Goal: Transaction & Acquisition: Register for event/course

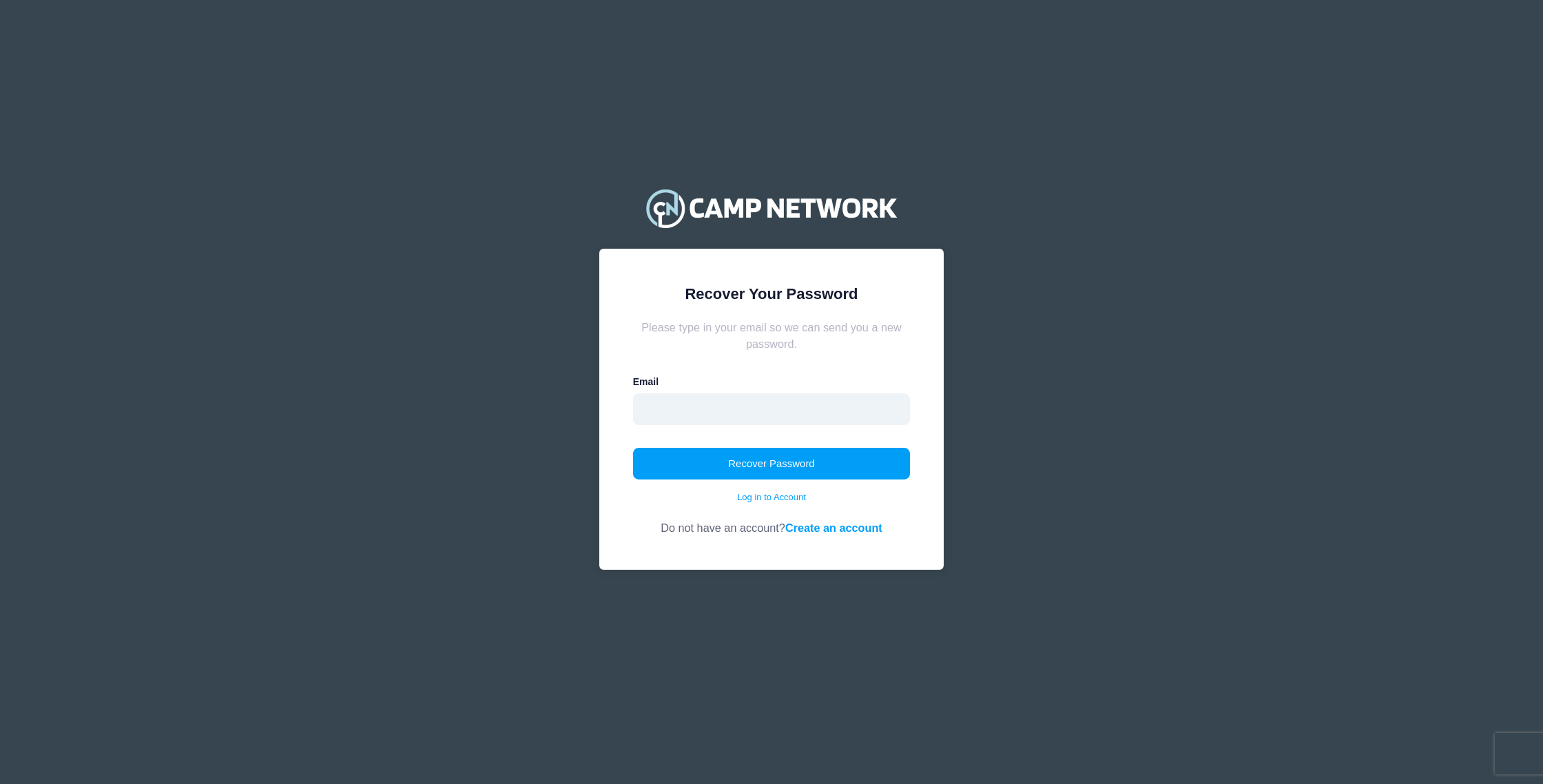
click at [877, 407] on input "email" at bounding box center [772, 409] width 277 height 32
type input "[EMAIL_ADDRESS][DOMAIN_NAME]"
click at [817, 463] on button "Recover Password" at bounding box center [772, 464] width 277 height 32
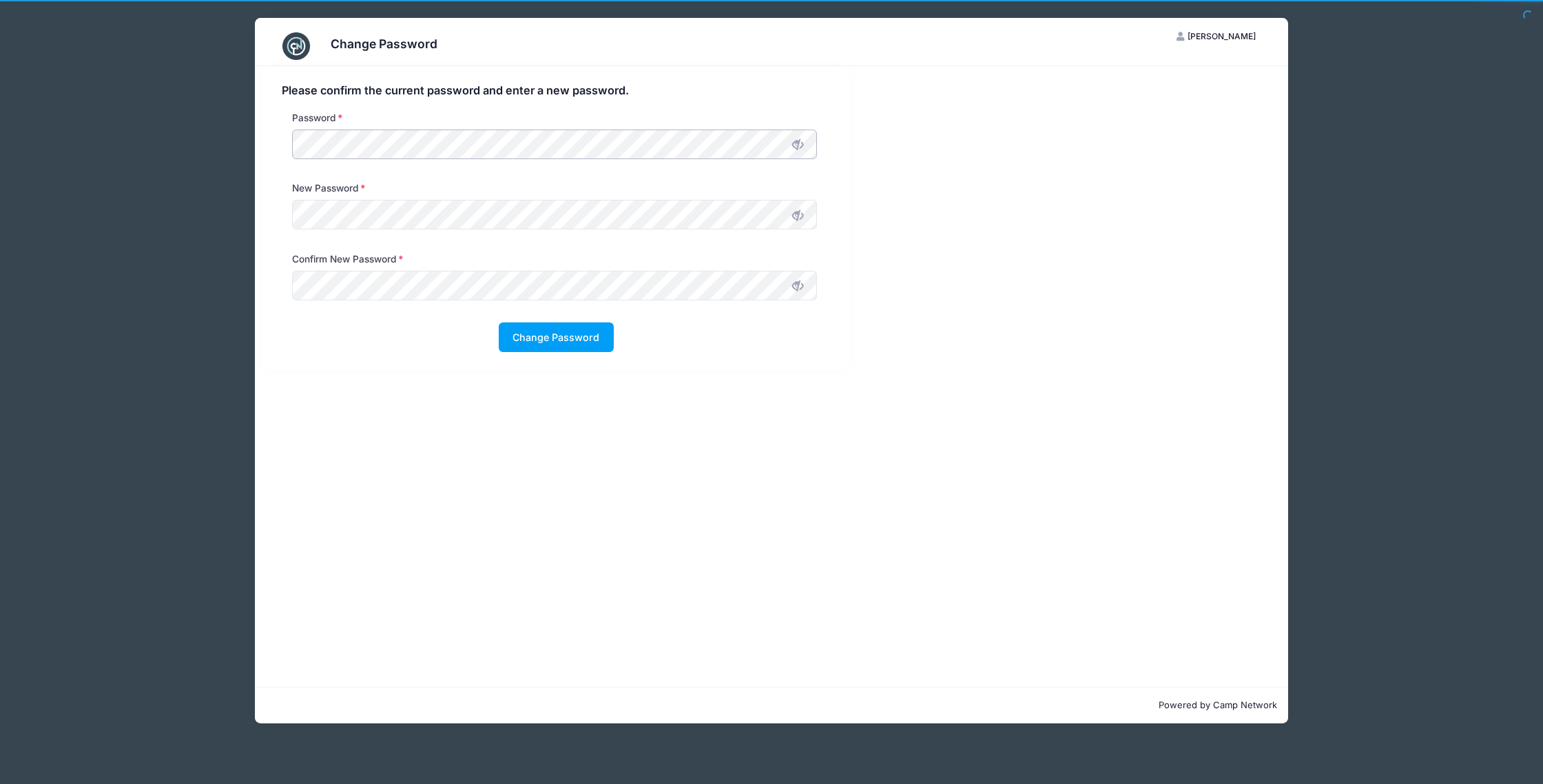
click at [255, 148] on div "Please confirm the current password and enter a new password. Password New Pass…" at bounding box center [556, 218] width 603 height 304
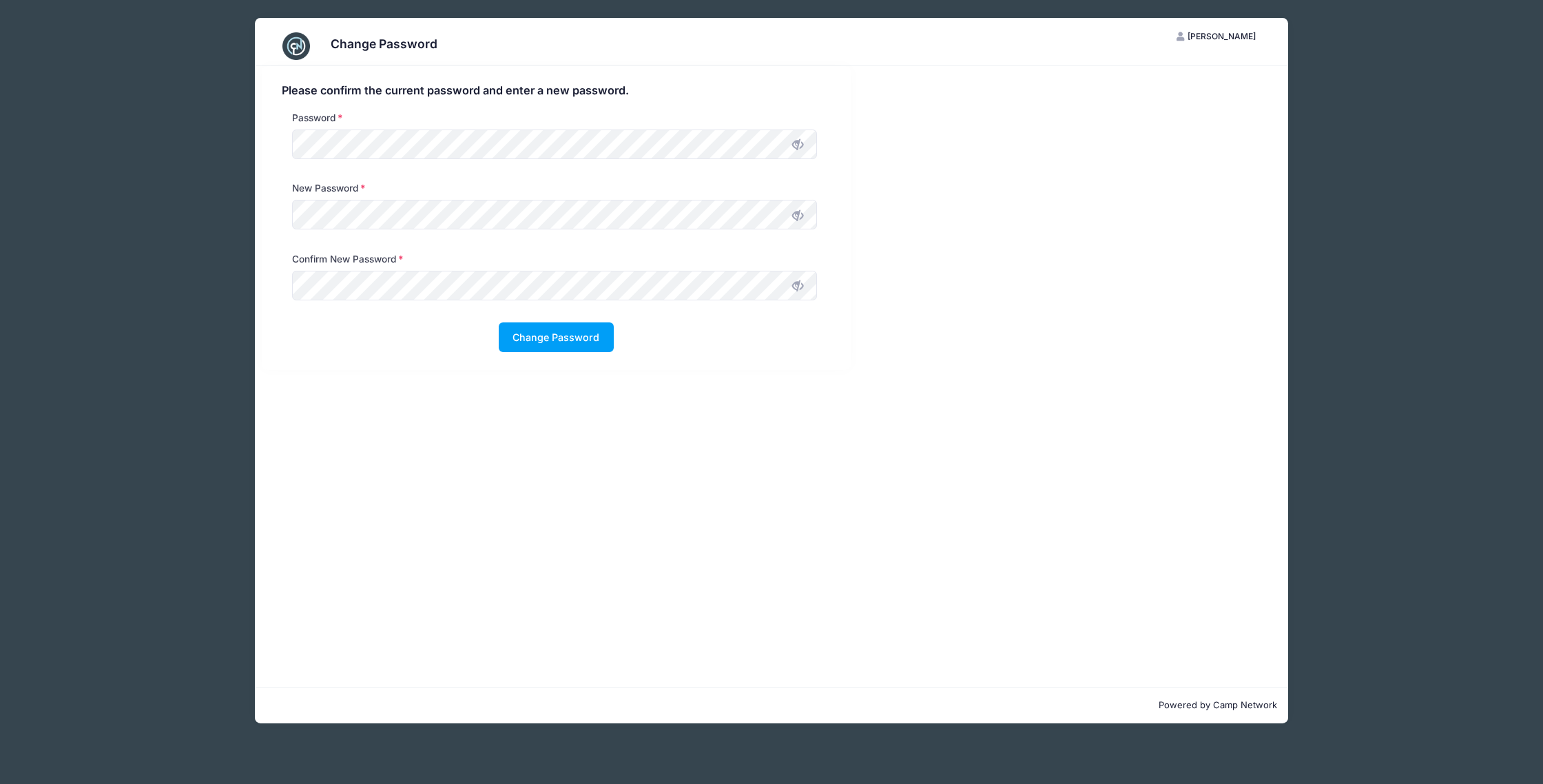
click at [660, 349] on div "Change Password" at bounding box center [556, 337] width 549 height 29
click at [244, 139] on div "Change Password BS Brooke Smith My Account Logout Please confirm the current pa…" at bounding box center [772, 371] width 1240 height 741
click at [282, 140] on div "Password" at bounding box center [556, 146] width 563 height 71
click at [551, 339] on button "Change Password" at bounding box center [556, 337] width 115 height 29
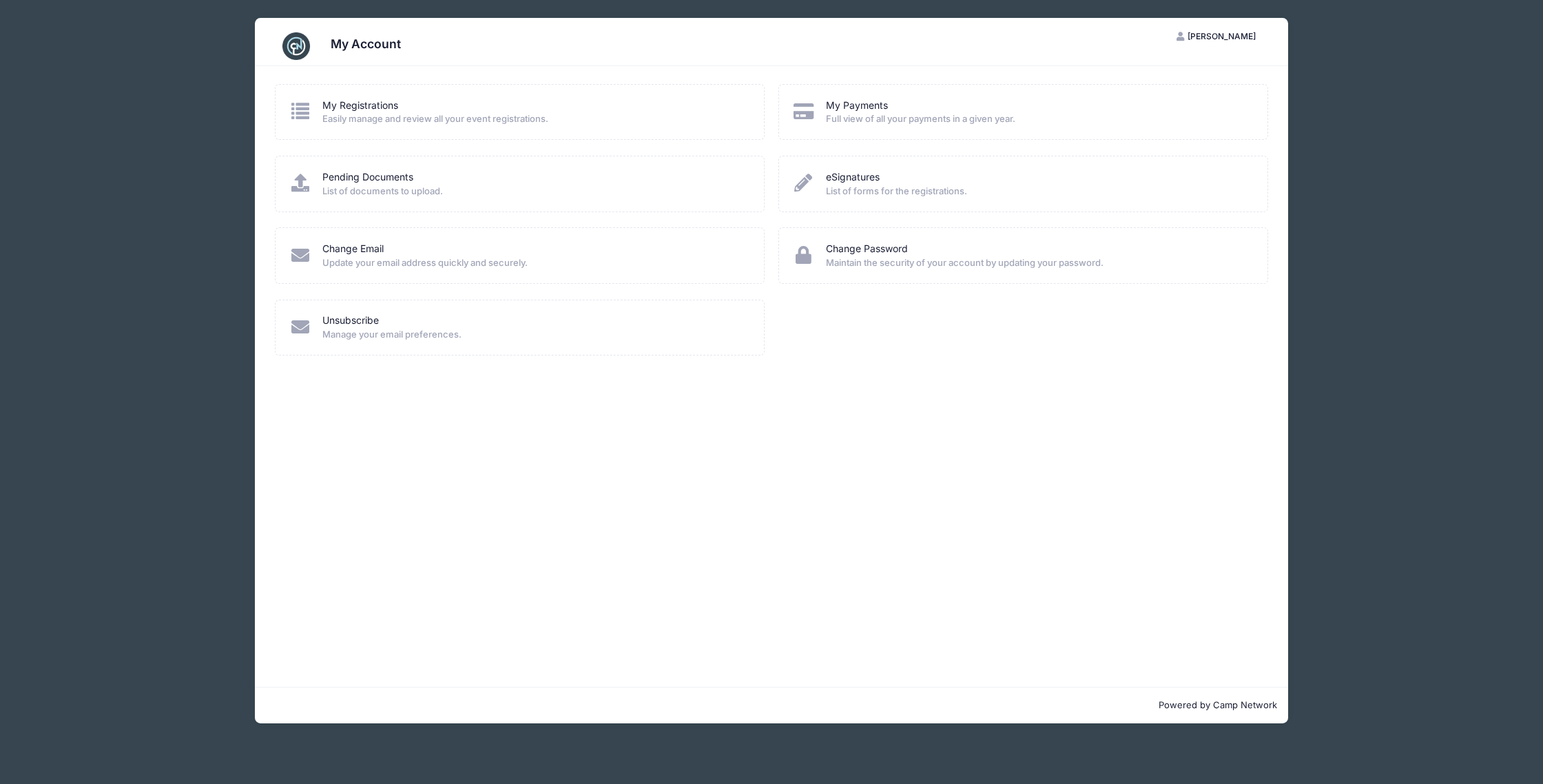
click at [299, 49] on img at bounding box center [296, 46] width 28 height 28
click at [411, 113] on span "Easily manage and review all your event registrations." at bounding box center [535, 119] width 424 height 13
click at [298, 108] on icon at bounding box center [300, 110] width 23 height 18
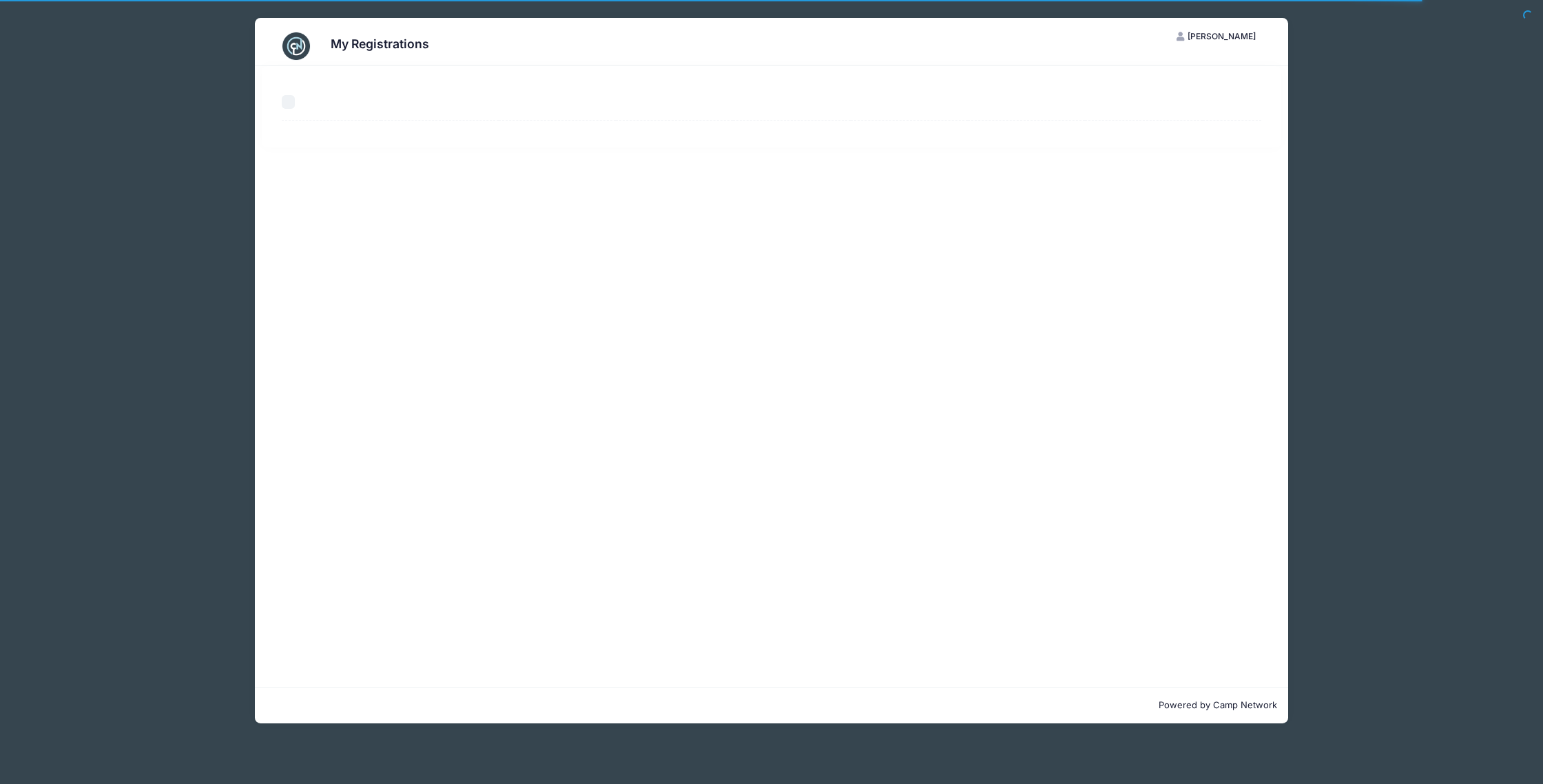
click at [303, 106] on th "Select All" at bounding box center [331, 102] width 99 height 36
click at [289, 97] on input "Select All" at bounding box center [288, 102] width 13 height 13
click at [282, 107] on div "Select All" at bounding box center [285, 102] width 7 height 13
click at [286, 106] on input "Select All" at bounding box center [288, 102] width 13 height 13
checkbox input "false"
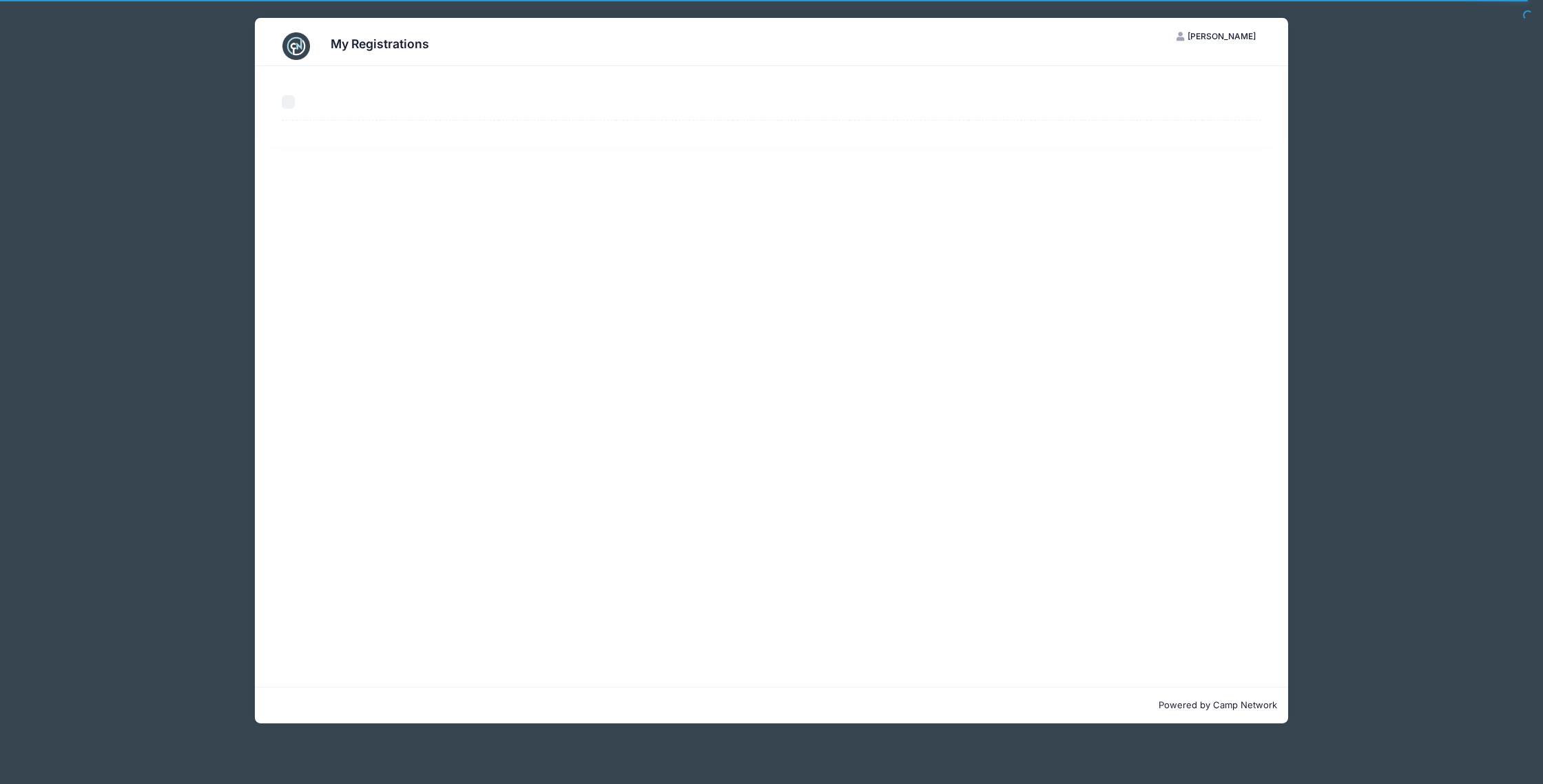
click at [418, 111] on th at bounding box center [439, 102] width 117 height 36
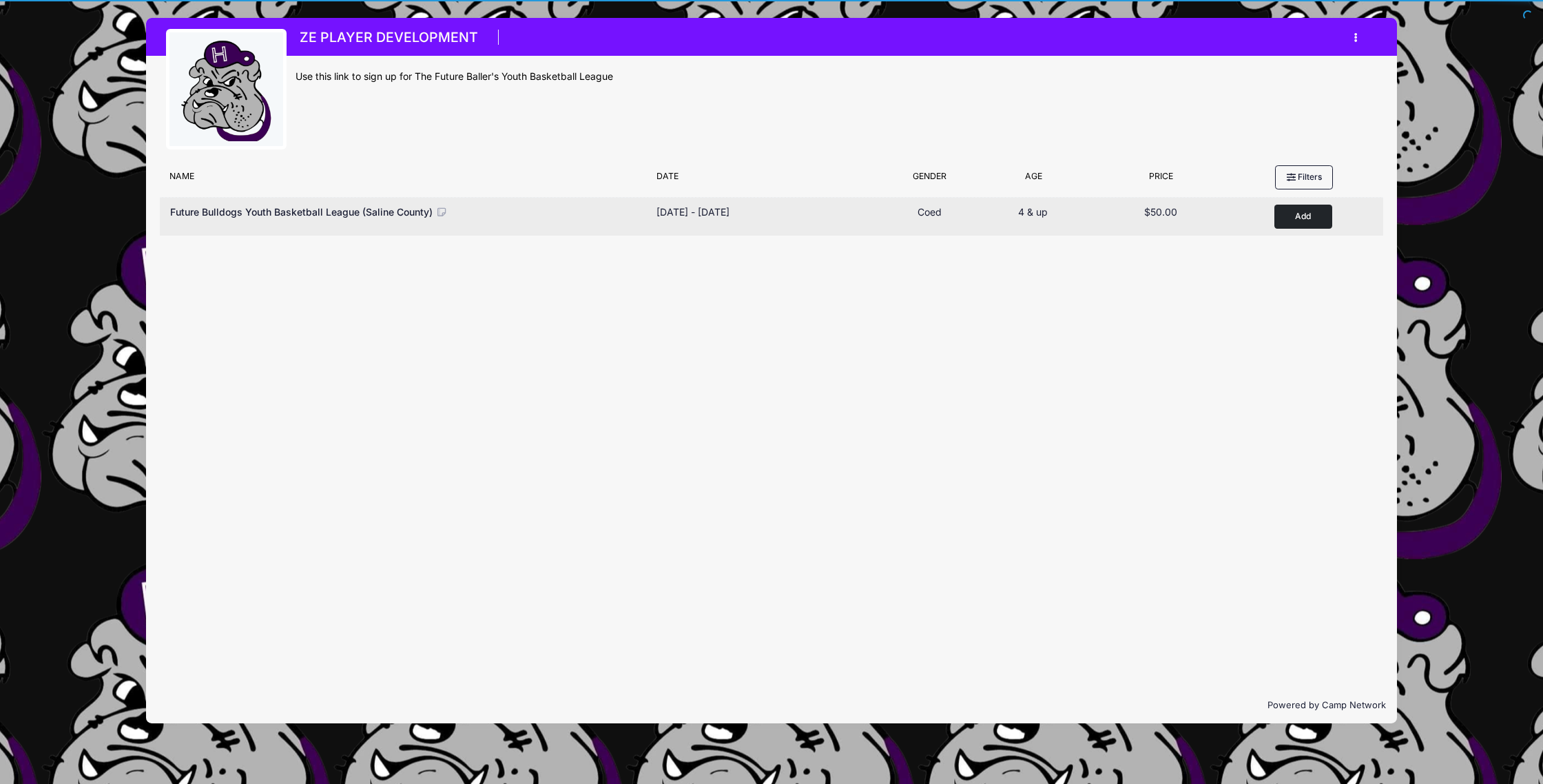
click at [1314, 216] on button "Add to Cart" at bounding box center [1303, 216] width 58 height 24
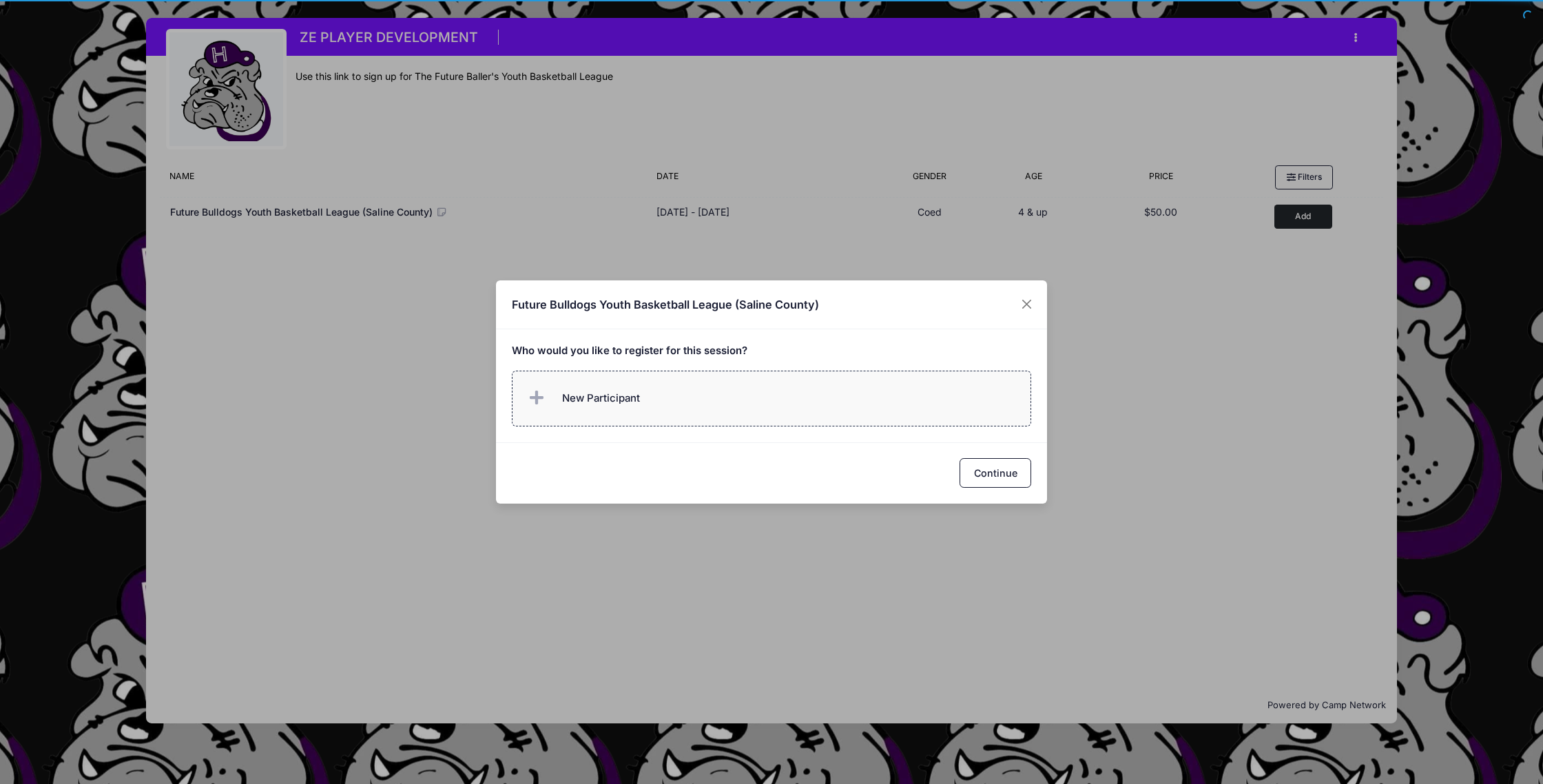
click at [760, 398] on label "New Participant" at bounding box center [772, 398] width 520 height 55
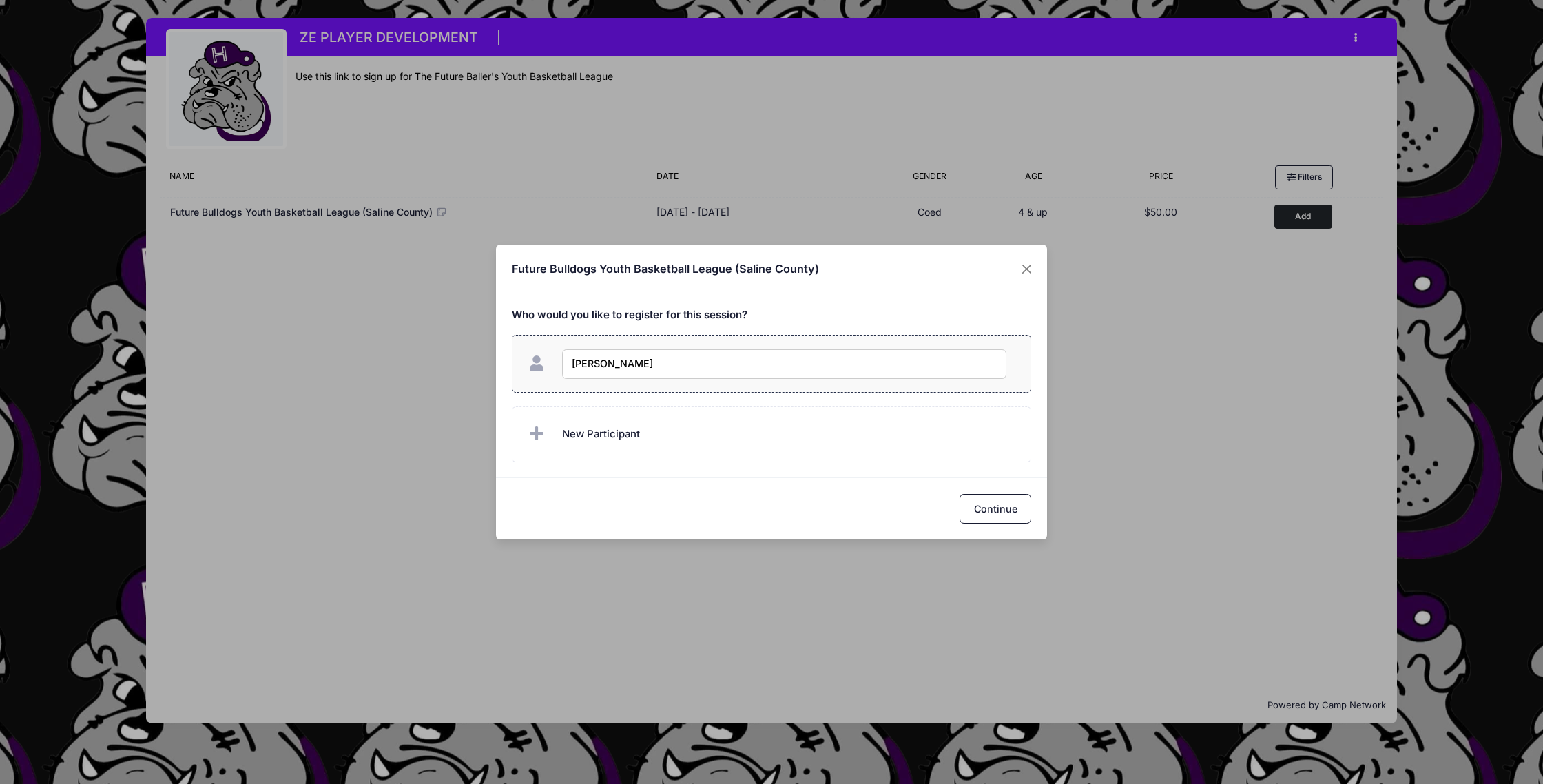
type input "Luke Bayne"
checkbox input "true"
click at [1000, 511] on button "Continue" at bounding box center [995, 508] width 71 height 29
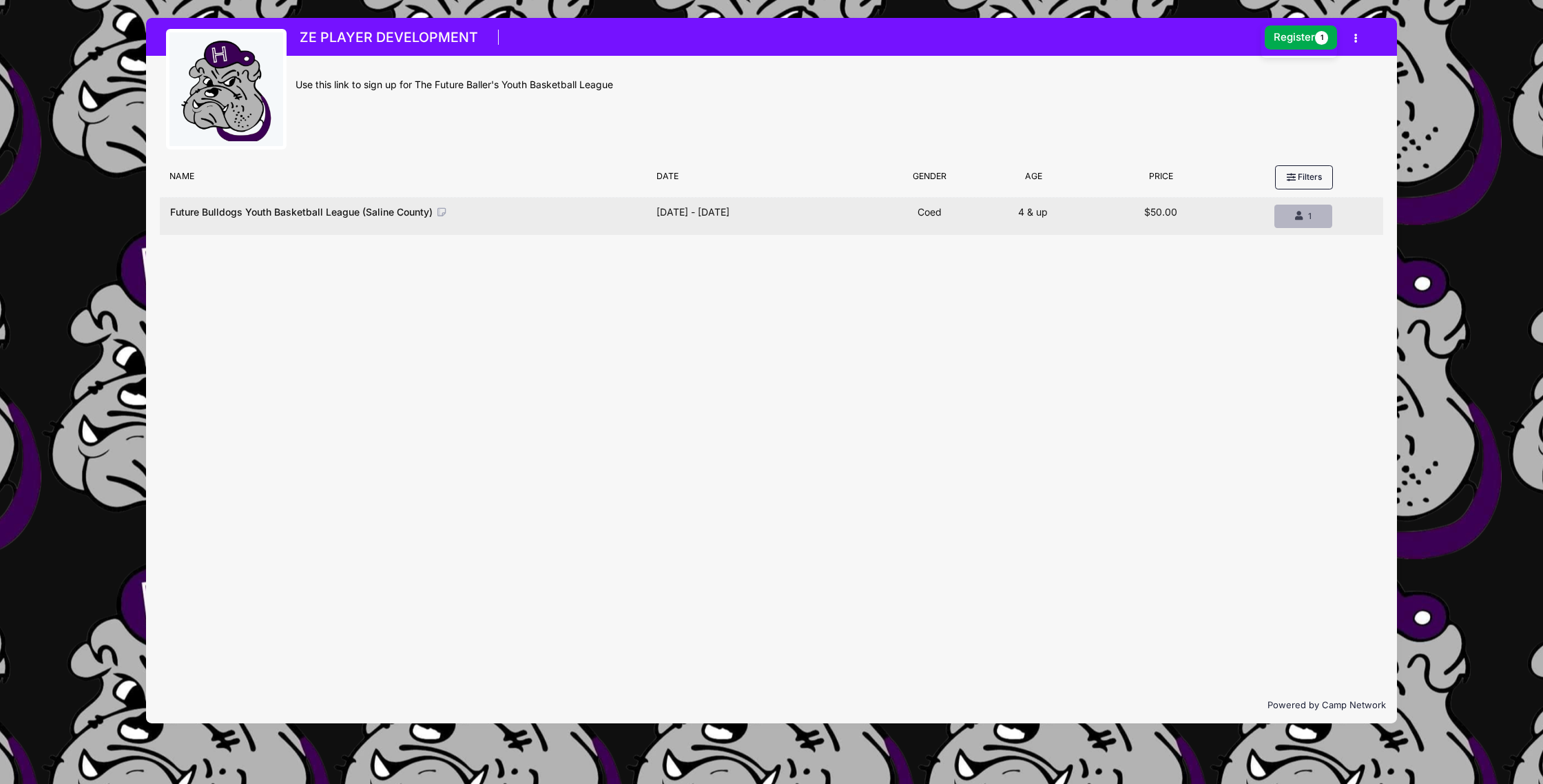
click at [1294, 217] on div "1" at bounding box center [1303, 216] width 34 height 13
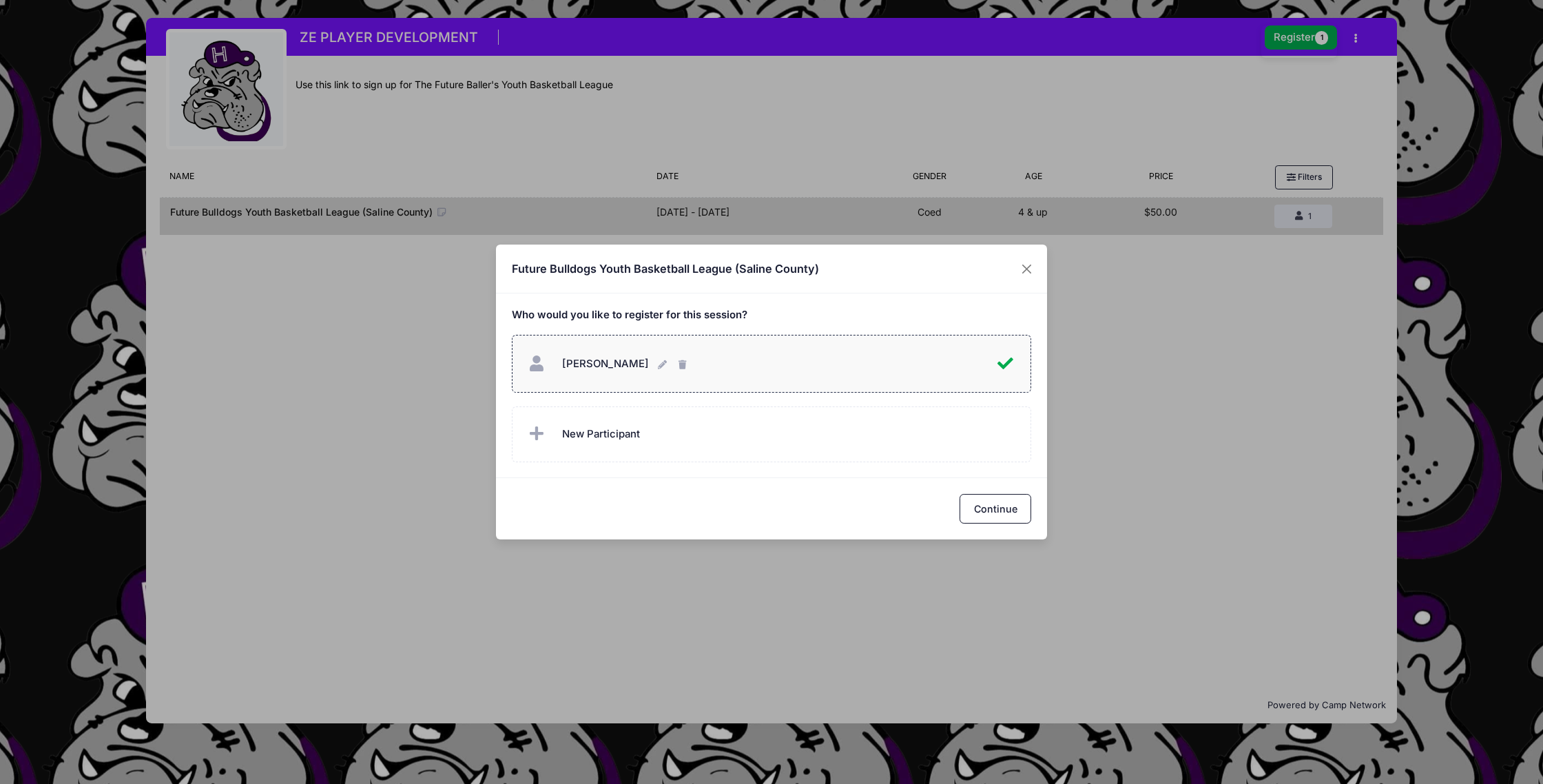
click at [566, 369] on span "Luke Bayne" at bounding box center [605, 364] width 87 height 13
checkbox input "false"
click at [999, 518] on button "Continue" at bounding box center [995, 508] width 71 height 29
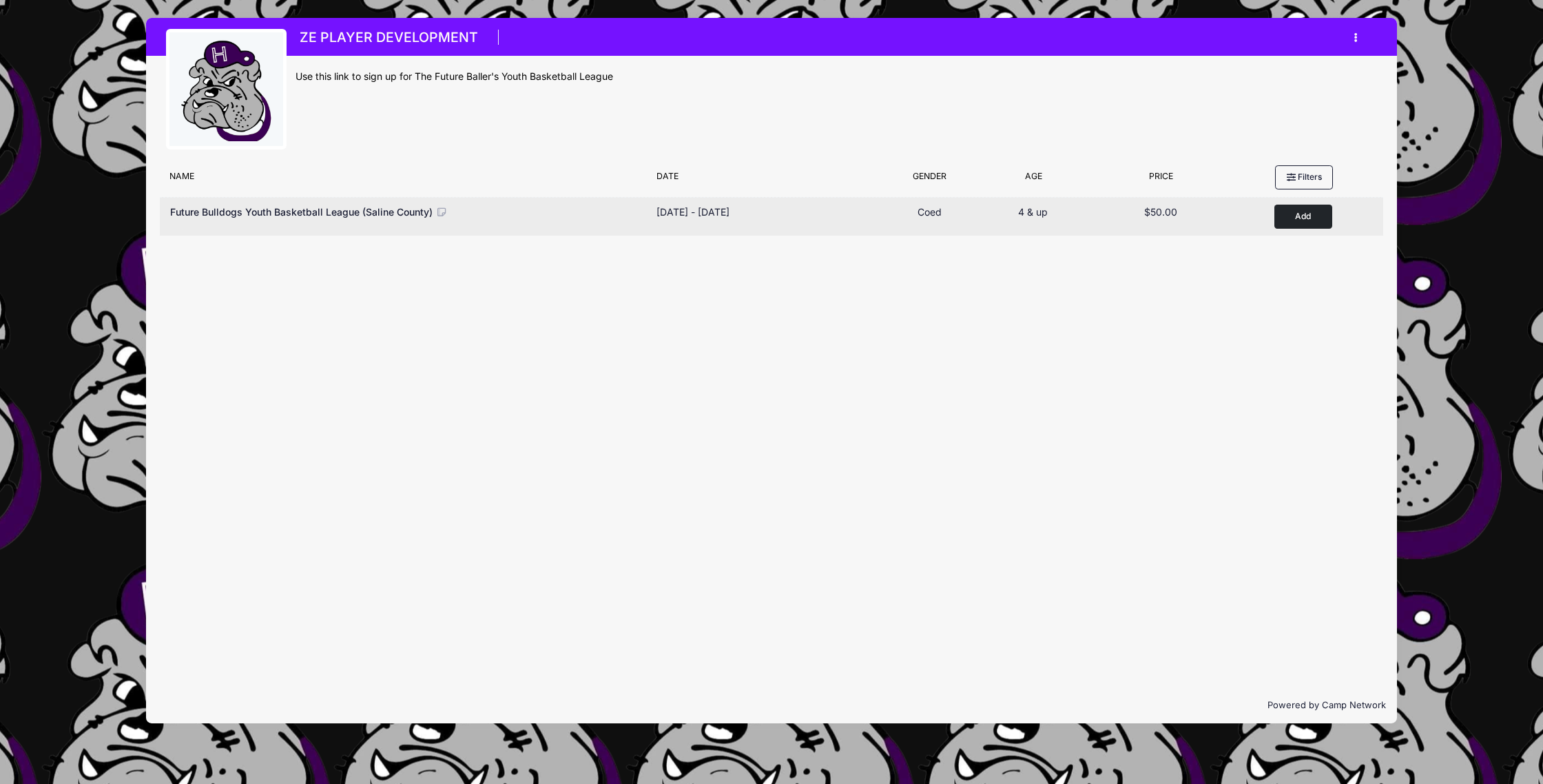
click at [360, 208] on span "Future Bulldogs Youth Basketball League (Saline County)" at bounding box center [302, 212] width 262 height 12
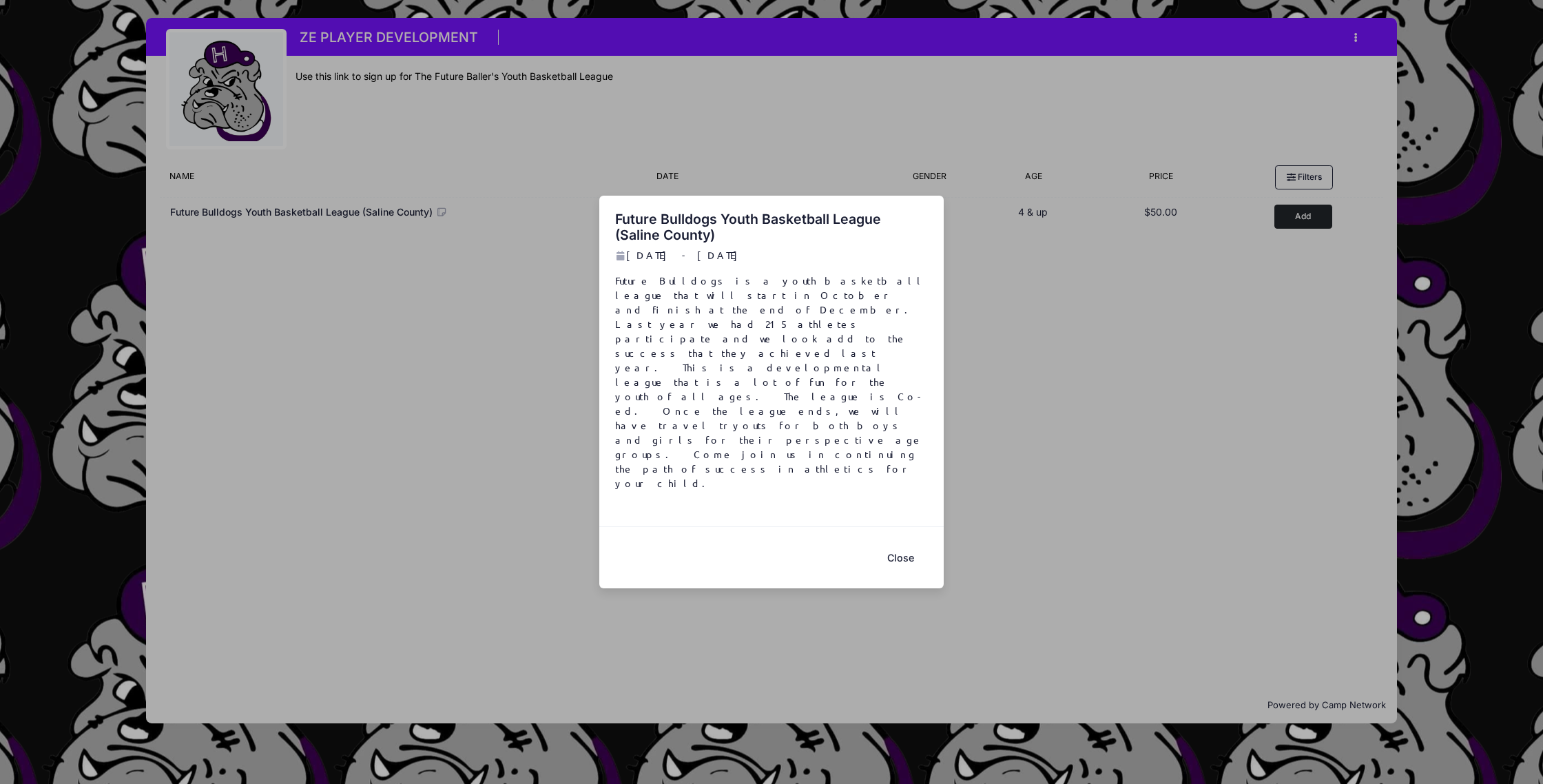
click at [897, 543] on button "Close" at bounding box center [901, 557] width 55 height 29
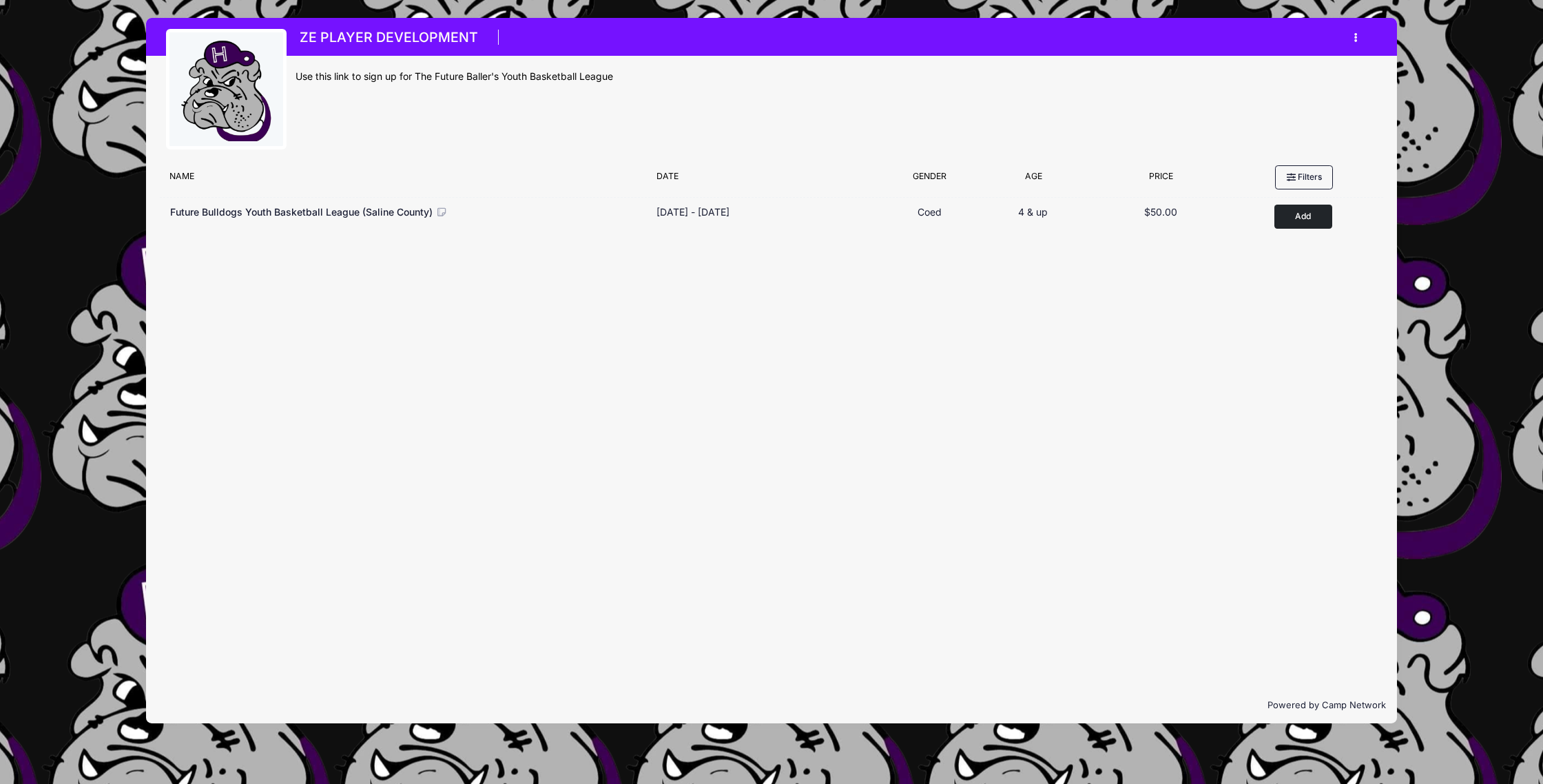
click at [108, 29] on div "ZE PLAYER DEVELOPMENT 0 Sessions $0.00 Register 0 My Account Logout" at bounding box center [772, 371] width 1502 height 741
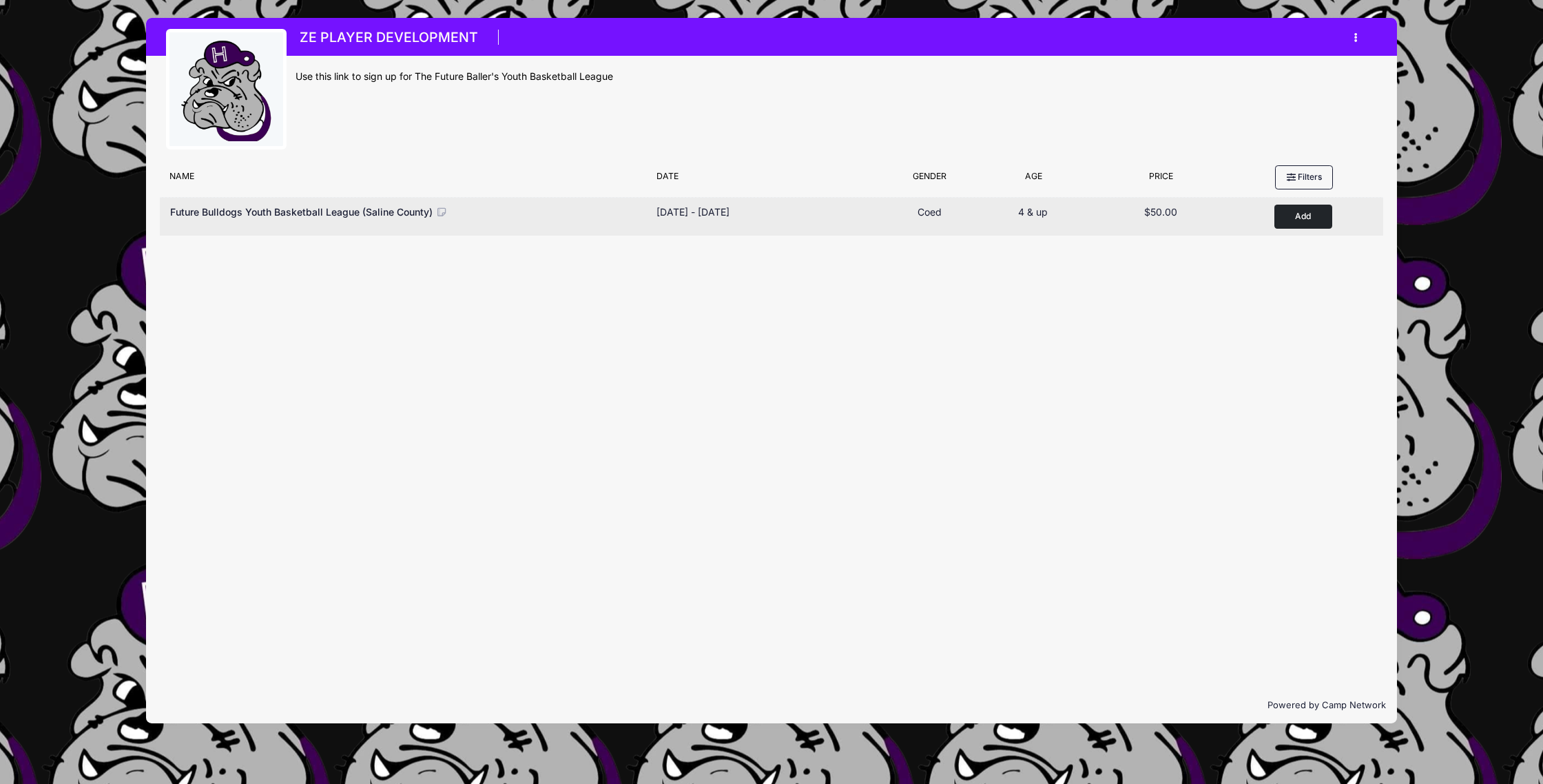
click at [303, 213] on span "Future Bulldogs Youth Basketball League (Saline County)" at bounding box center [302, 212] width 262 height 12
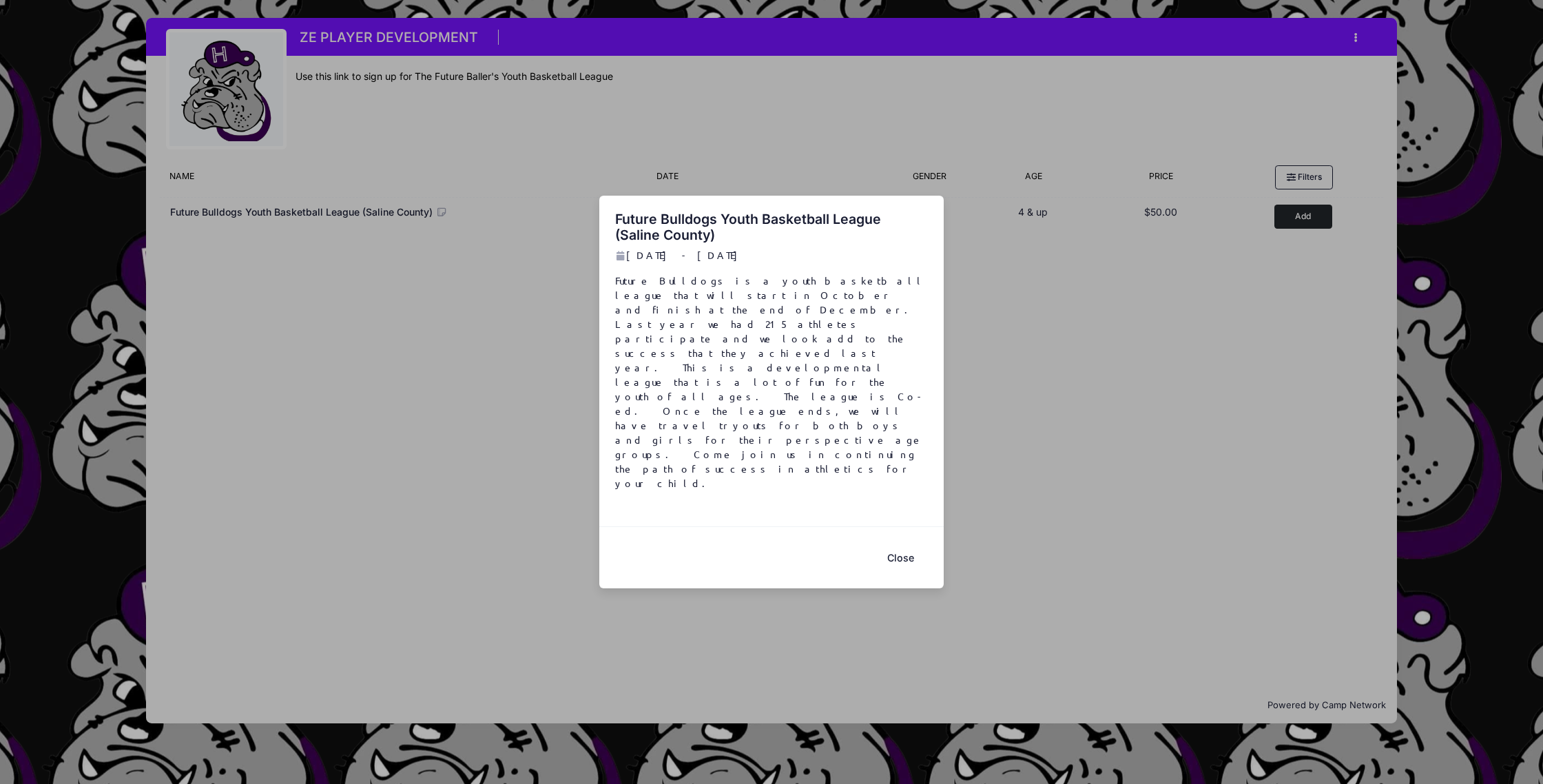
click at [898, 543] on button "Close" at bounding box center [901, 557] width 55 height 29
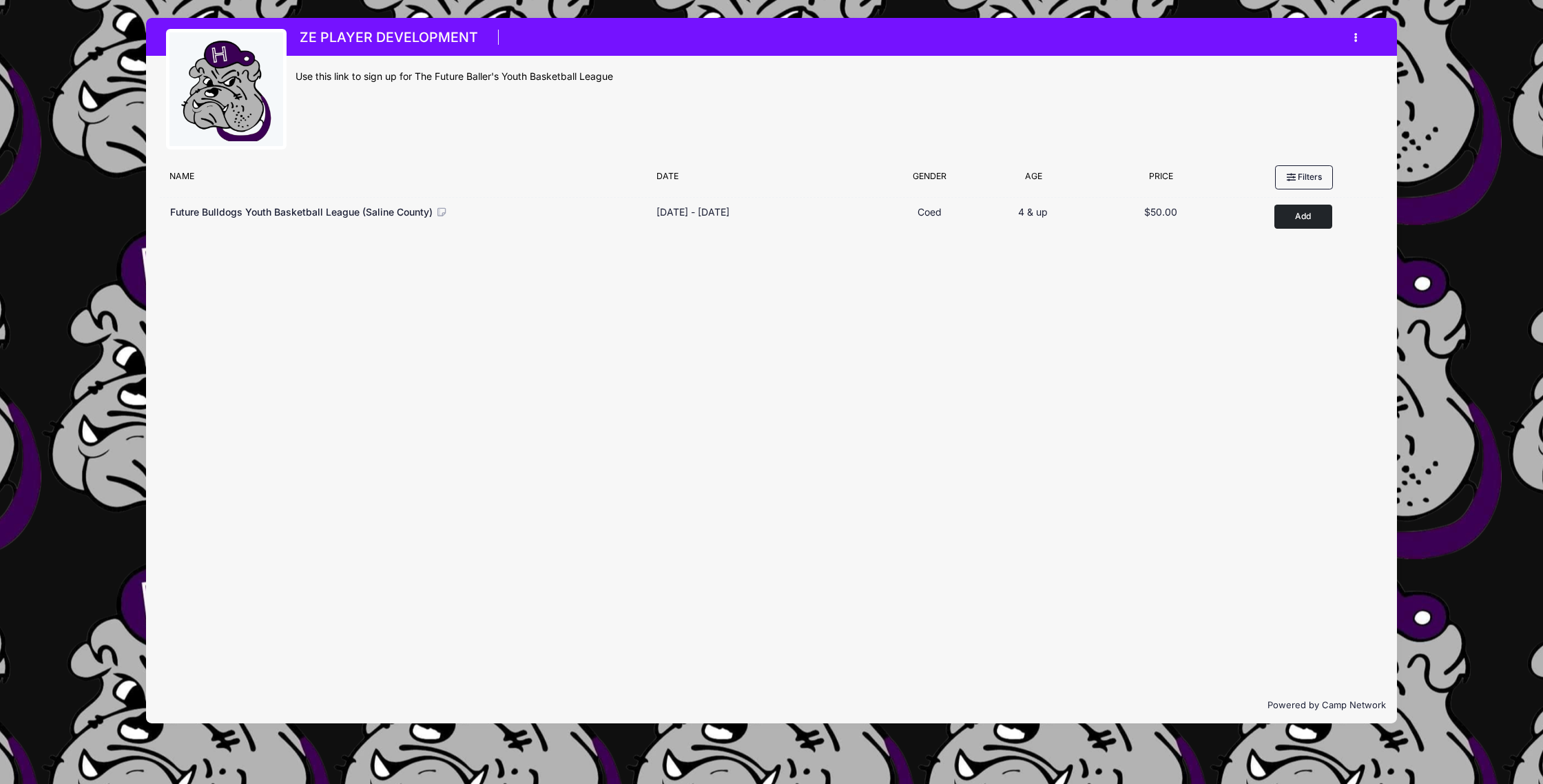
click at [899, 497] on div at bounding box center [772, 392] width 1543 height 784
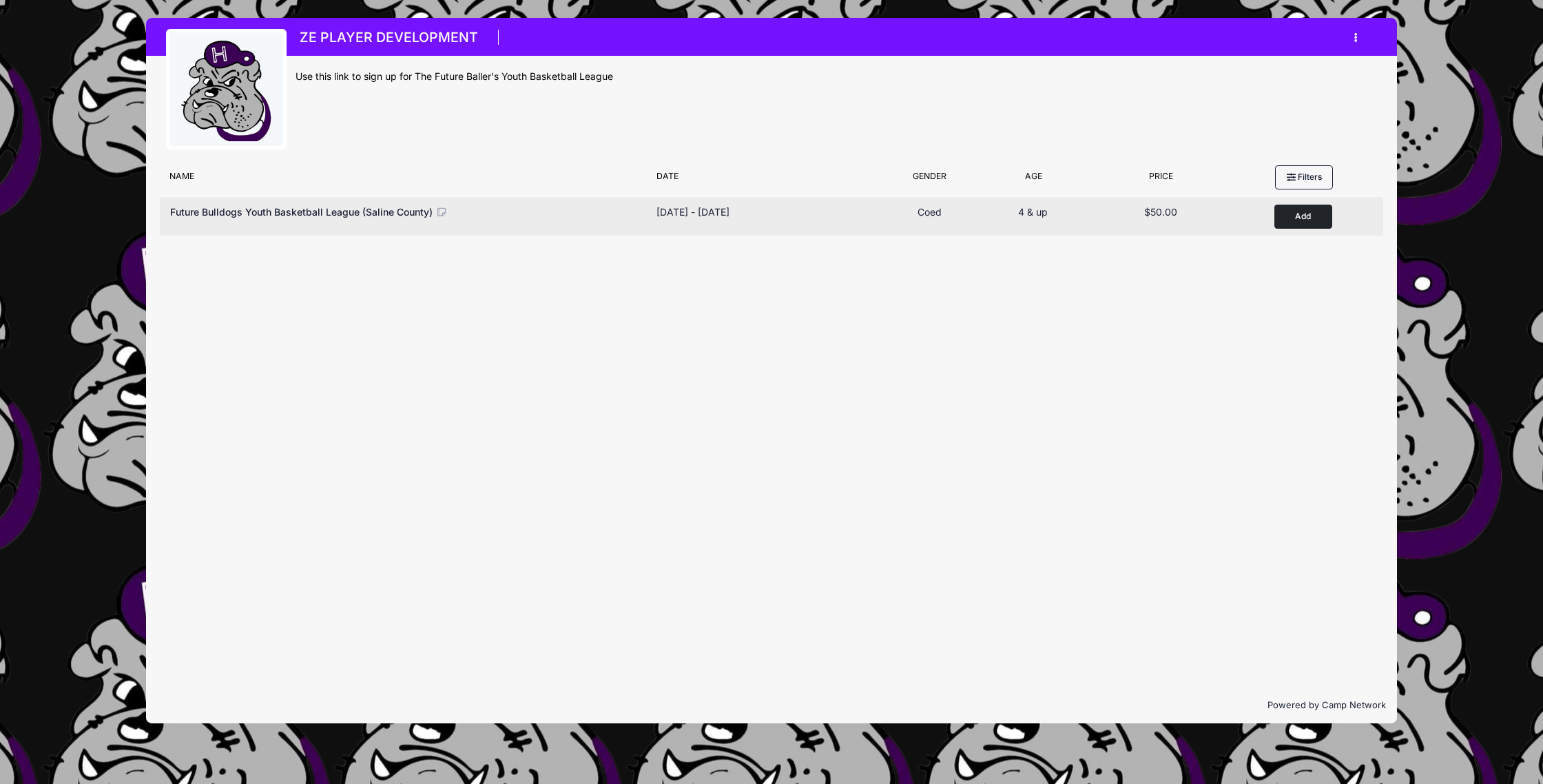
click at [1040, 222] on div "Age Range 4 & up" at bounding box center [1033, 216] width 109 height 24
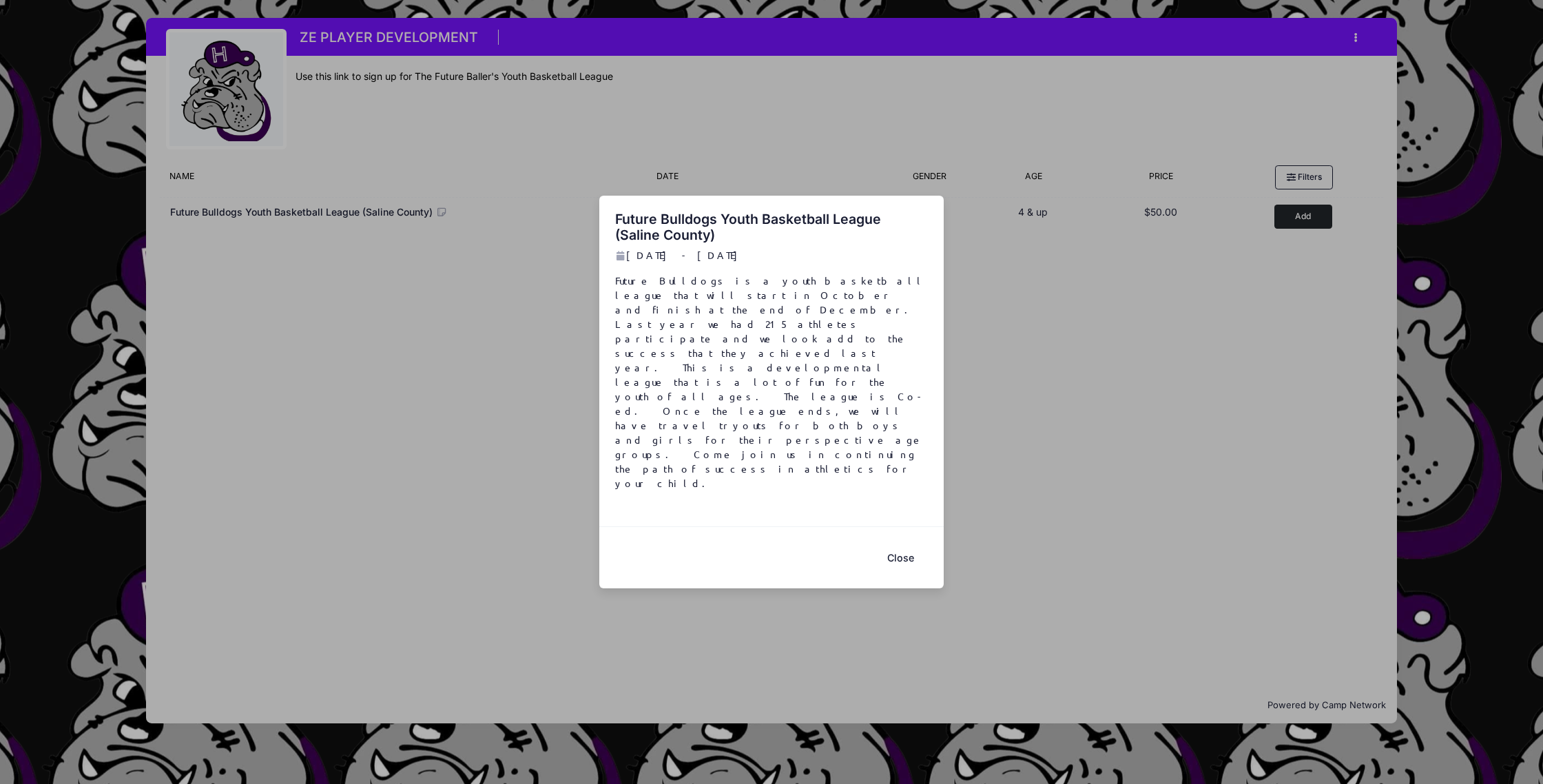
click at [898, 543] on button "Close" at bounding box center [901, 557] width 55 height 29
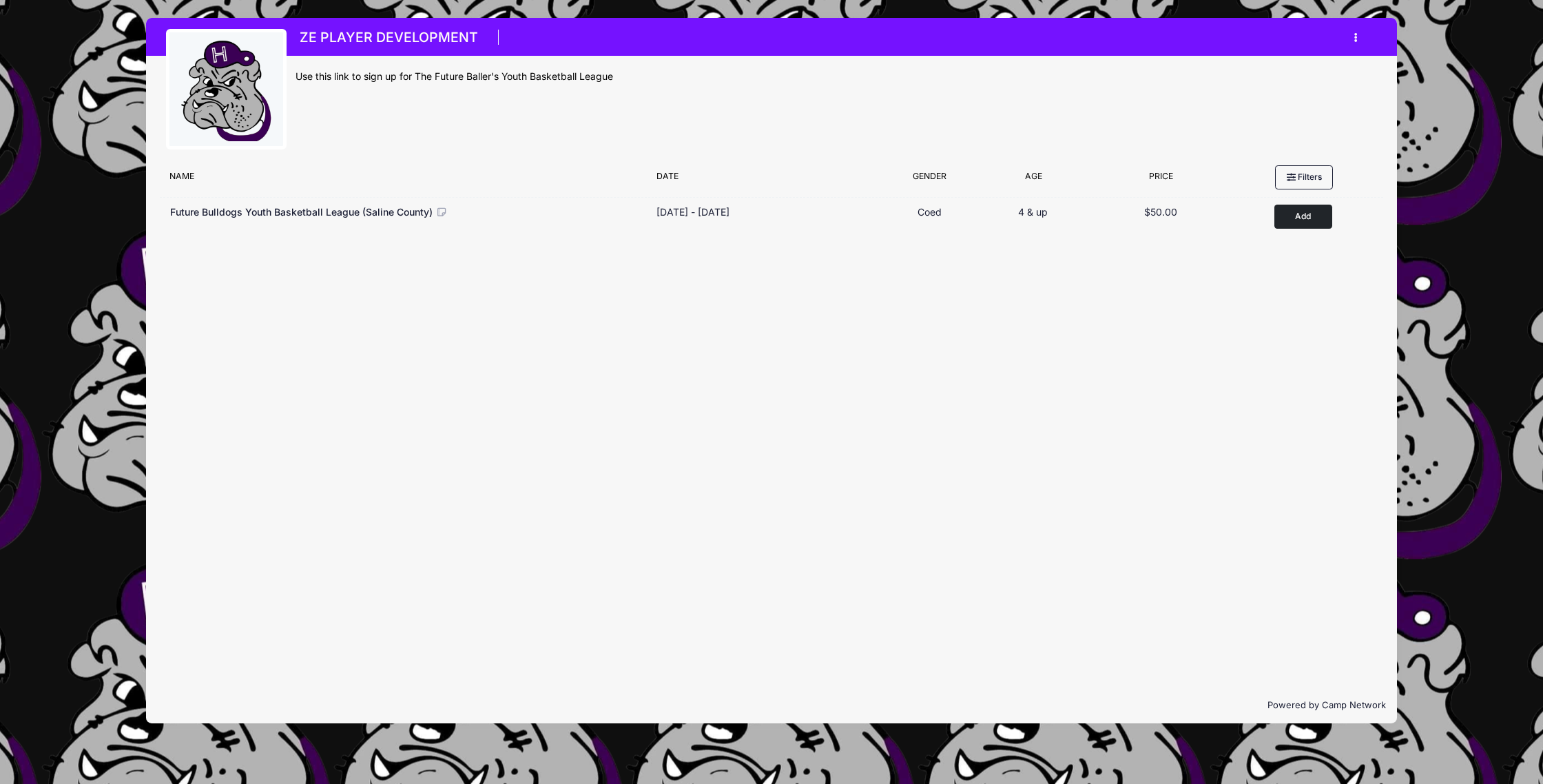
click at [233, 100] on img at bounding box center [225, 89] width 103 height 103
click at [1352, 33] on button "button" at bounding box center [1359, 37] width 37 height 24
click at [1281, 66] on link "My Account" at bounding box center [1291, 71] width 159 height 26
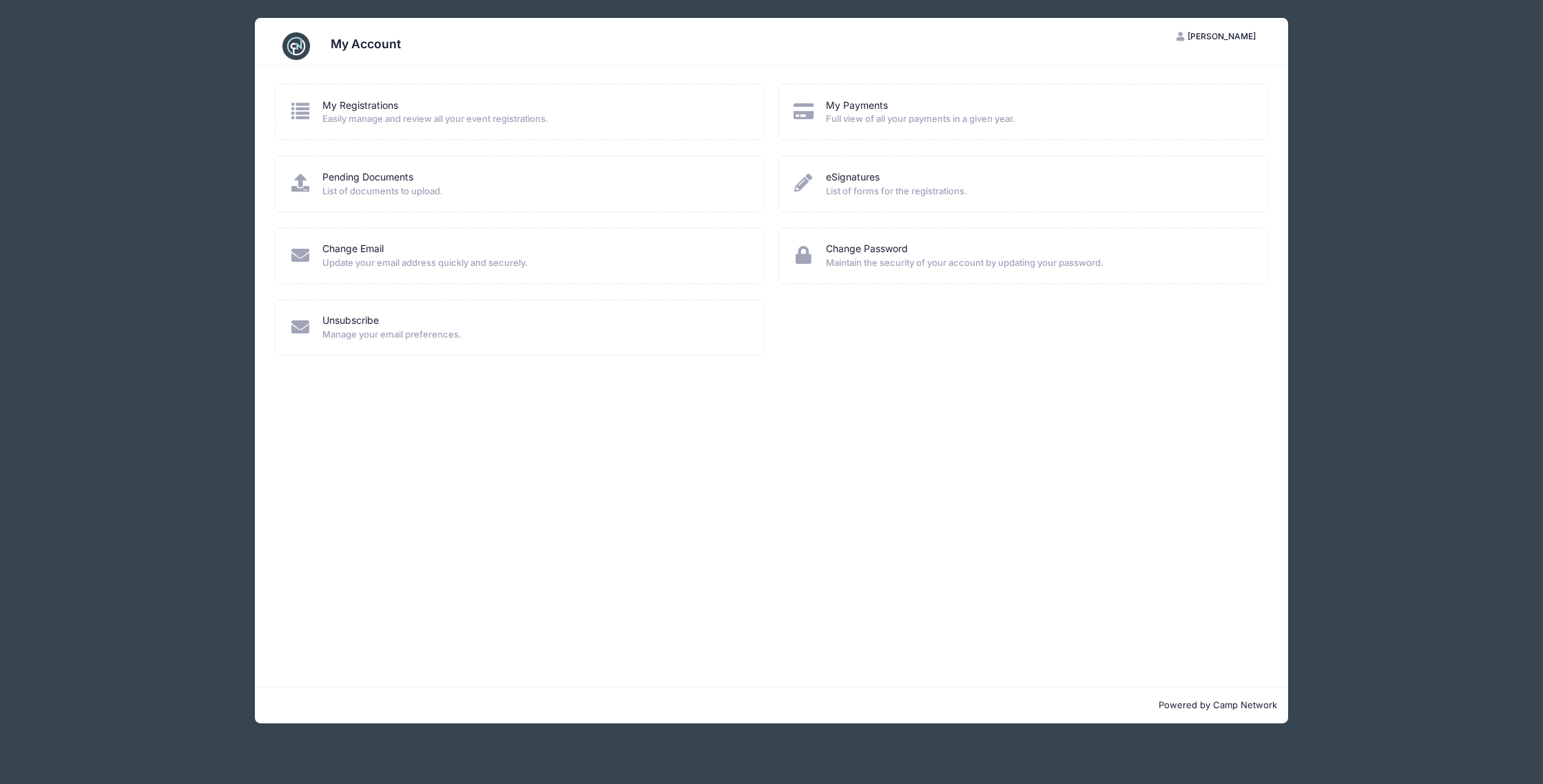
click at [570, 119] on span "Easily manage and review all your event registrations." at bounding box center [535, 119] width 424 height 13
click at [360, 111] on link "My Registrations" at bounding box center [361, 105] width 76 height 14
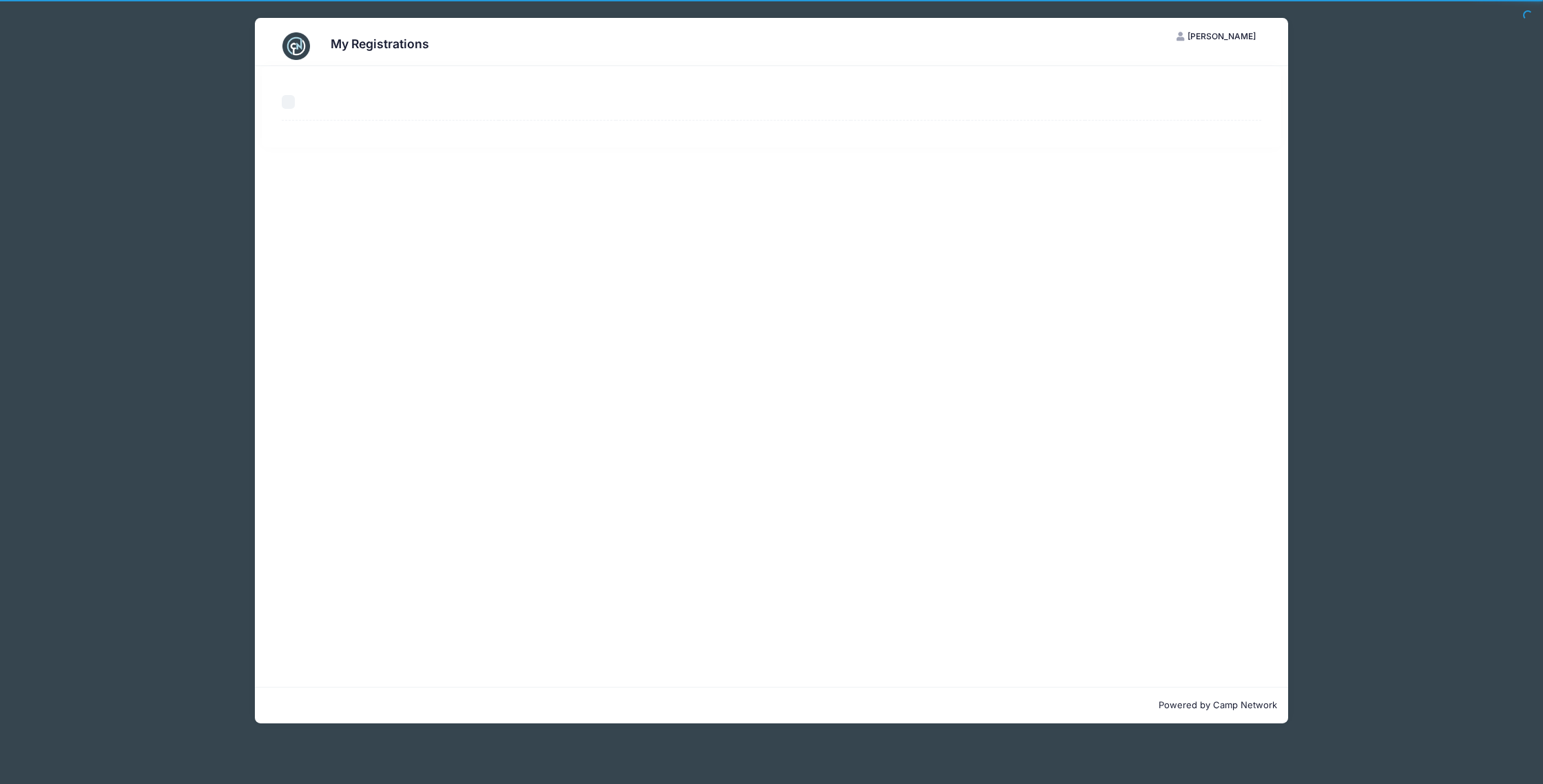
select select "50"
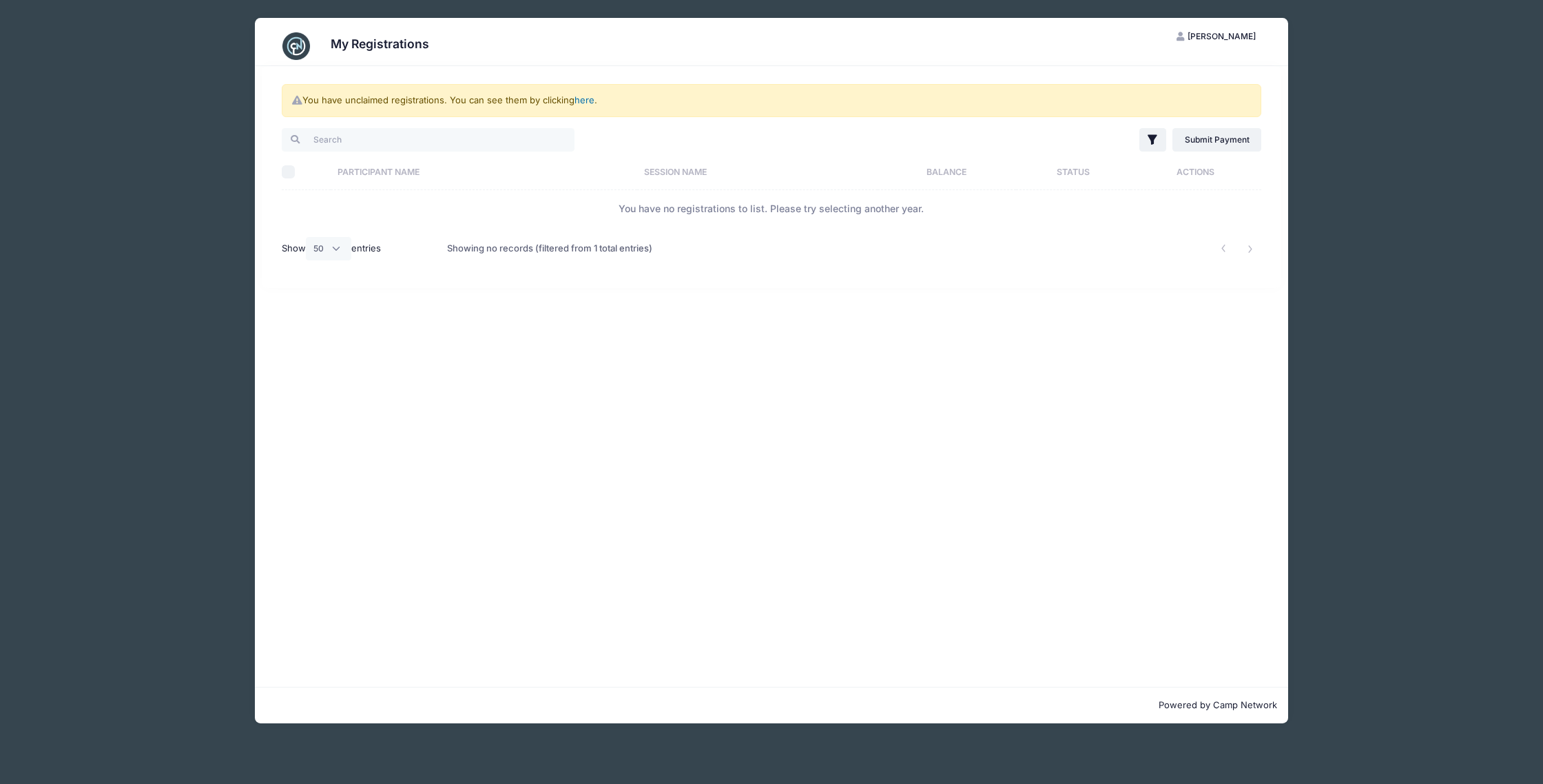
click at [587, 97] on link "here" at bounding box center [585, 99] width 20 height 11
click at [582, 98] on link "here" at bounding box center [585, 99] width 20 height 11
click at [580, 100] on link "here" at bounding box center [585, 99] width 20 height 11
click at [587, 98] on link "here" at bounding box center [585, 99] width 20 height 11
click at [588, 101] on link "here" at bounding box center [585, 99] width 20 height 11
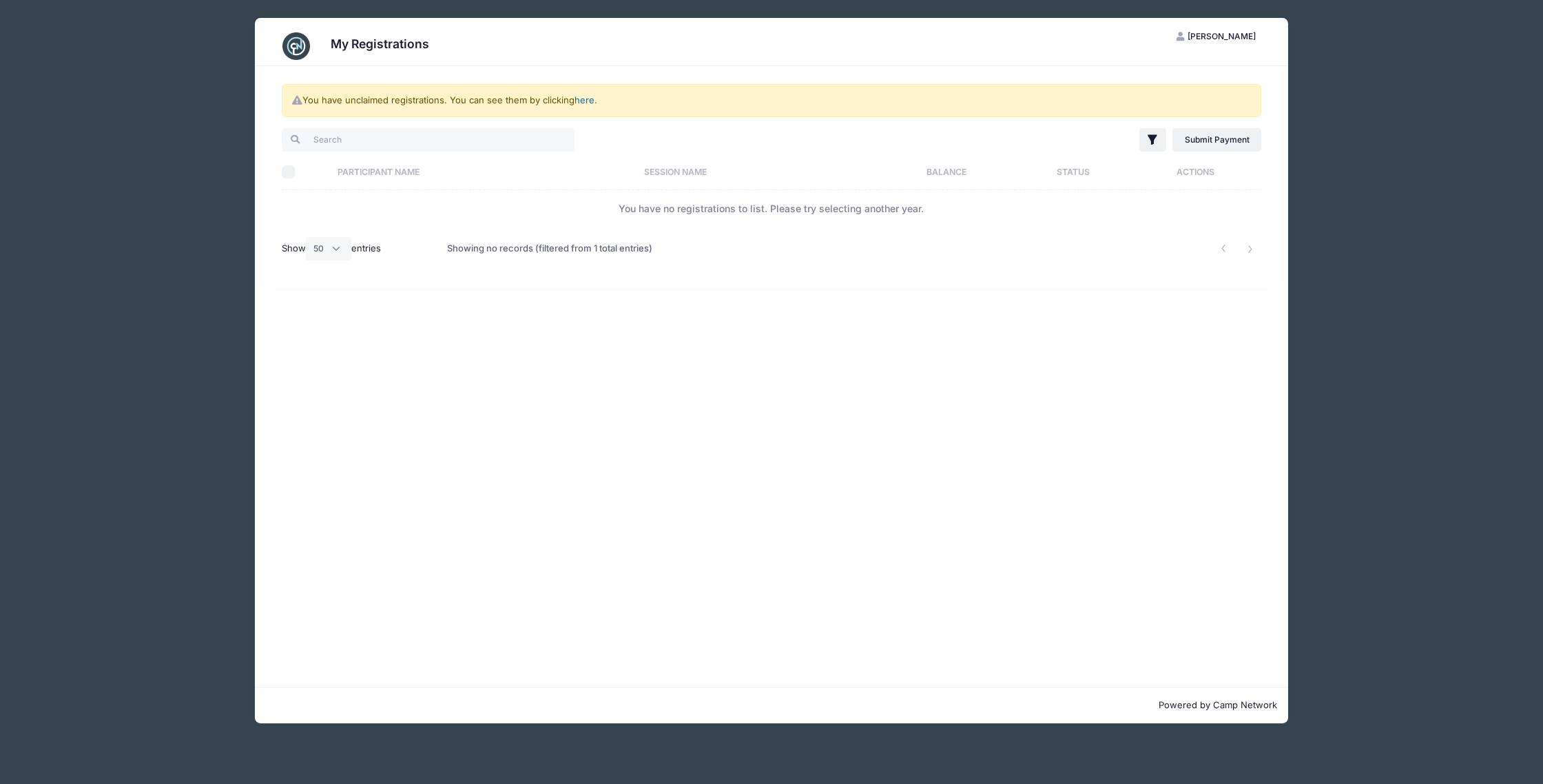
click at [583, 97] on link "here" at bounding box center [585, 99] width 20 height 11
click at [373, 101] on div "You have unclaimed registrations. You can see them by clicking here ." at bounding box center [772, 100] width 980 height 33
click at [308, 45] on img at bounding box center [296, 46] width 28 height 28
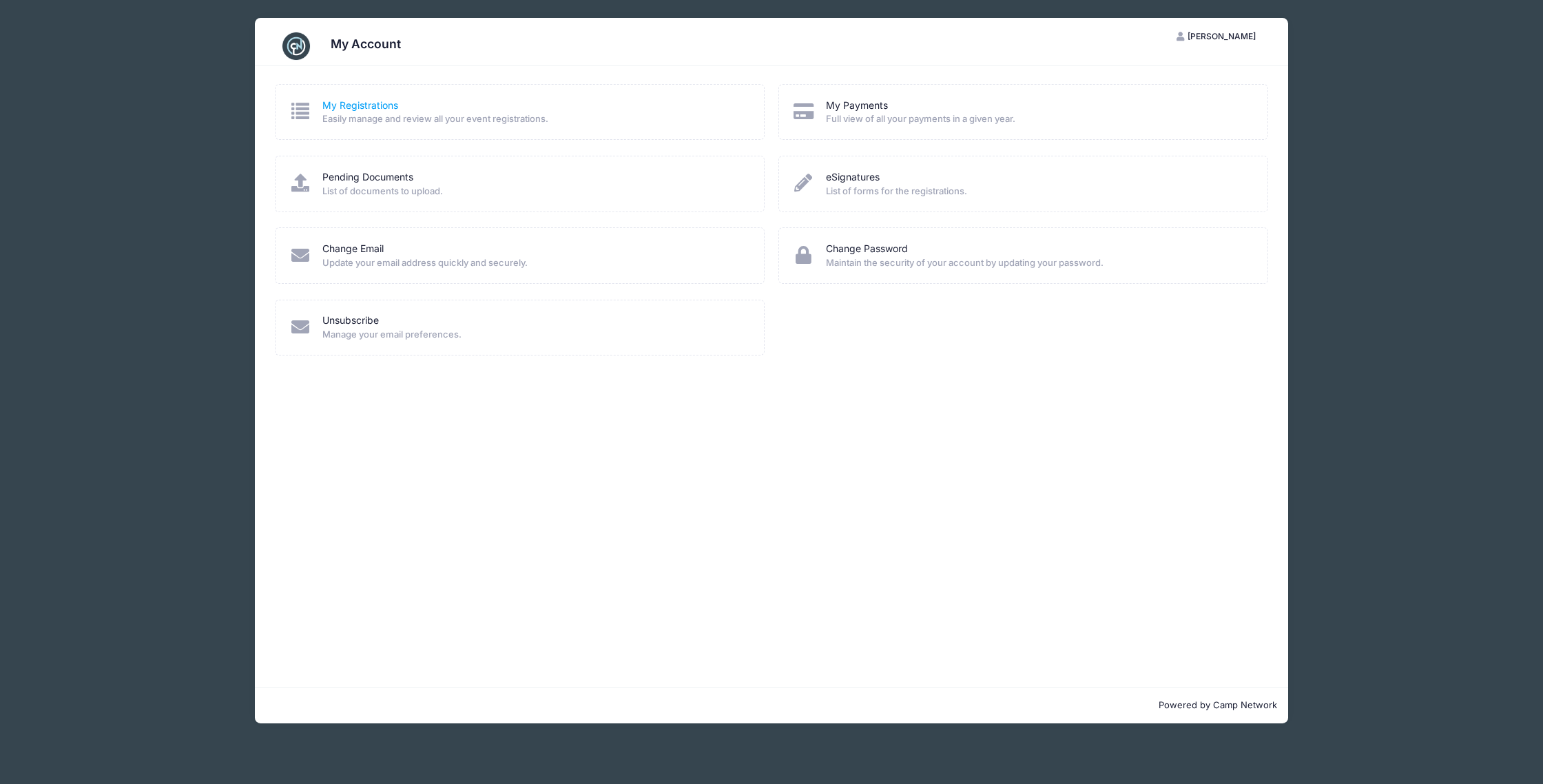
click at [343, 107] on link "My Registrations" at bounding box center [361, 105] width 76 height 14
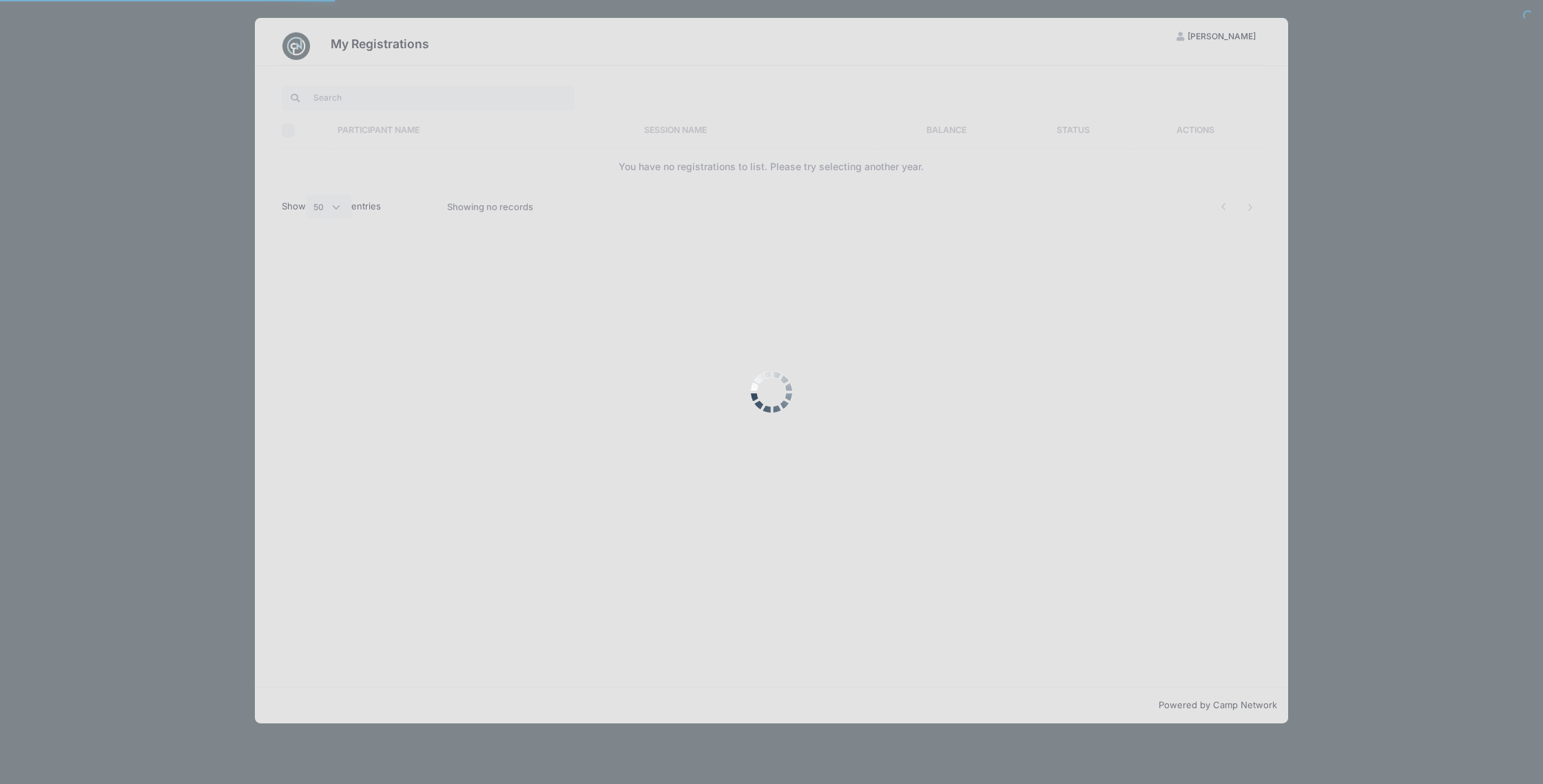
select select "50"
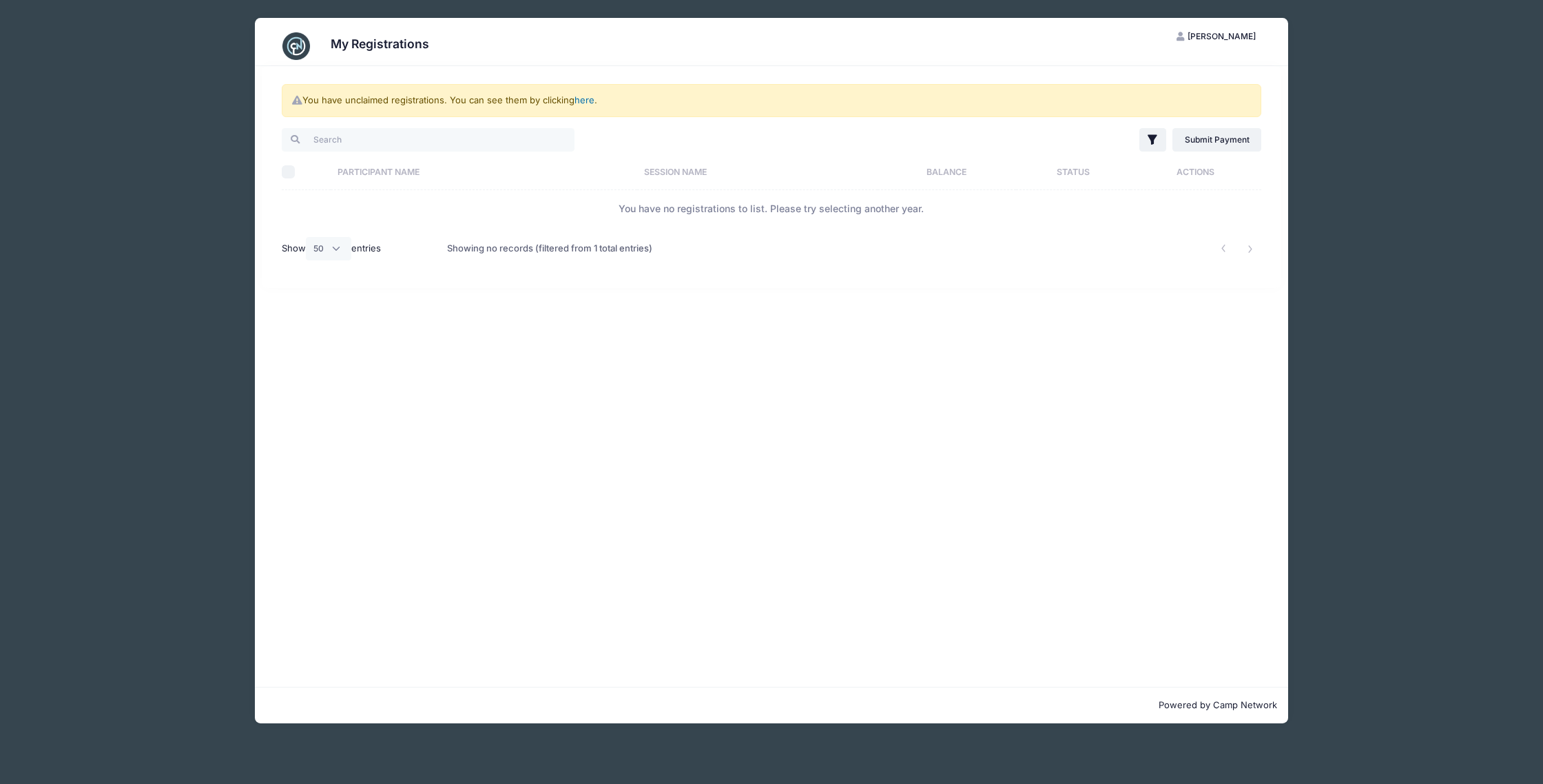
click at [589, 102] on link "here" at bounding box center [585, 99] width 20 height 11
click at [584, 98] on link "here" at bounding box center [585, 99] width 20 height 11
